Goal: Transaction & Acquisition: Book appointment/travel/reservation

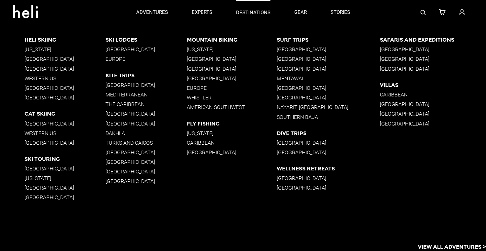
click at [258, 6] on link "destinations" at bounding box center [253, 12] width 34 height 25
click at [290, 48] on p "[GEOGRAPHIC_DATA]" at bounding box center [329, 49] width 104 height 6
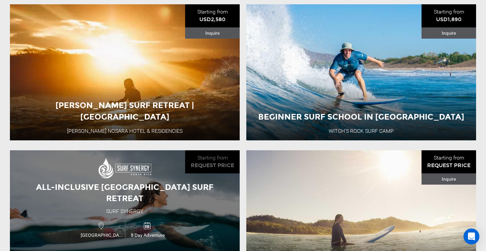
scroll to position [617, 0]
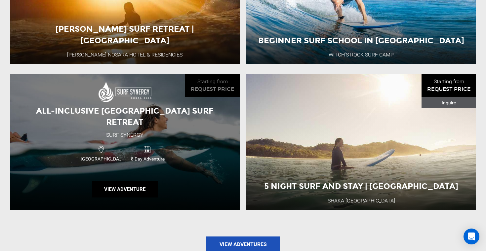
click at [186, 148] on div "Costa Rica 8 Day Adventure" at bounding box center [125, 153] width 138 height 22
